Goal: Information Seeking & Learning: Learn about a topic

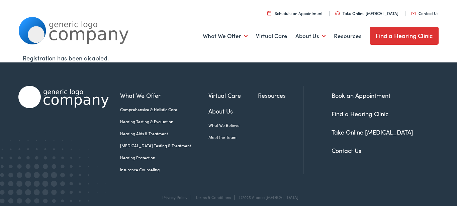
click at [140, 135] on link "Hearing Aids & Treatment" at bounding box center [164, 134] width 88 height 6
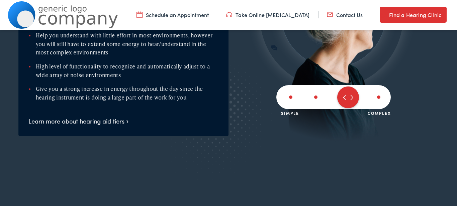
scroll to position [833, 0]
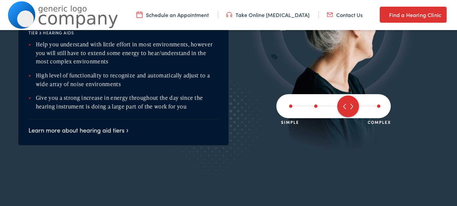
click at [380, 106] on span at bounding box center [378, 106] width 3 height 3
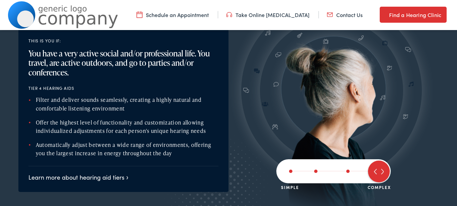
scroll to position [769, 0]
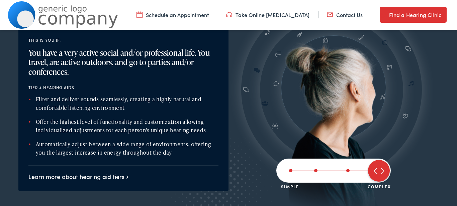
click at [290, 170] on span at bounding box center [290, 170] width 3 height 3
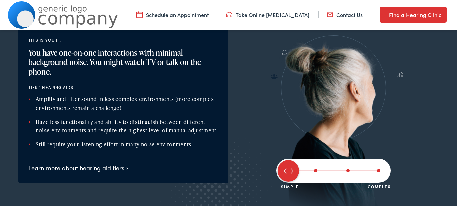
click at [316, 170] on span at bounding box center [315, 170] width 3 height 3
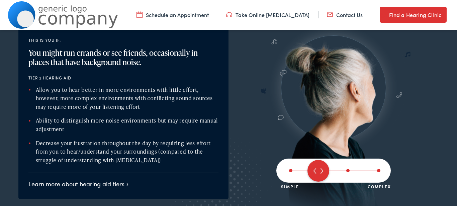
click at [346, 173] on div at bounding box center [333, 171] width 114 height 24
click at [347, 170] on span at bounding box center [347, 170] width 3 height 3
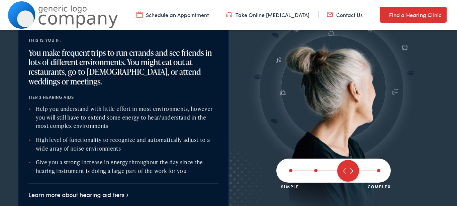
click at [380, 171] on span at bounding box center [378, 170] width 3 height 3
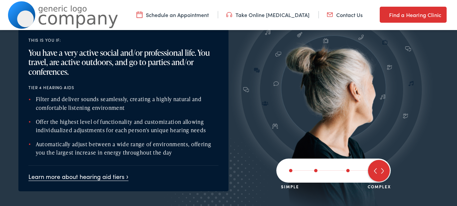
click at [118, 178] on link "Learn more about hearing aid tiers" at bounding box center [78, 177] width 100 height 8
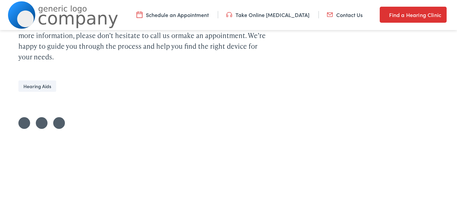
scroll to position [1435, 0]
